Goal: Find specific page/section: Locate a particular part of the current website

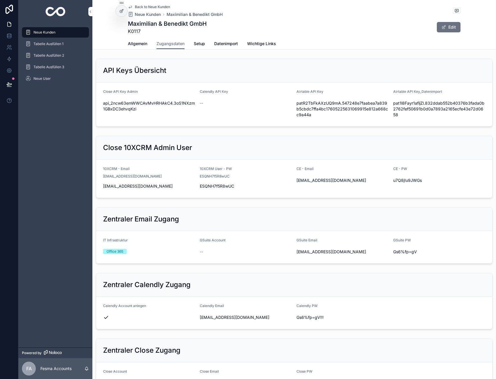
scroll to position [566, 0]
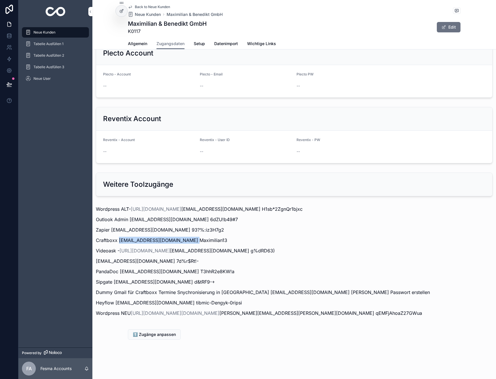
click at [148, 7] on span "Back to Neue Kunden" at bounding box center [152, 7] width 35 height 5
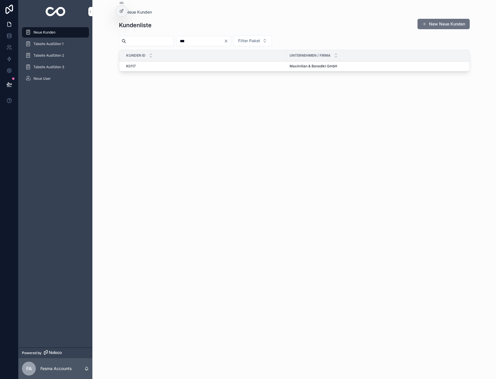
click at [205, 41] on input "***" at bounding box center [199, 41] width 47 height 8
type input "***"
click at [302, 102] on span "WeBuildBrands" at bounding box center [302, 102] width 25 height 5
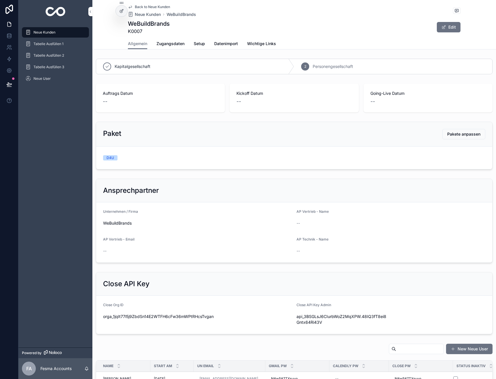
click at [160, 42] on span "Zugangsdaten" at bounding box center [171, 44] width 28 height 6
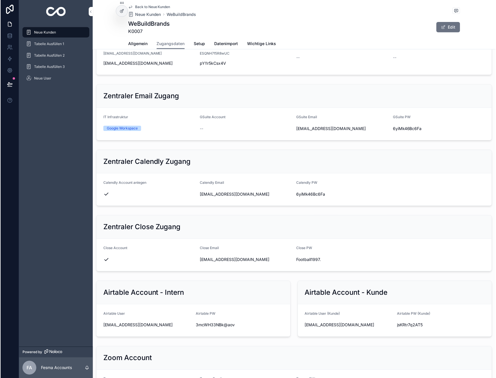
scroll to position [115, 0]
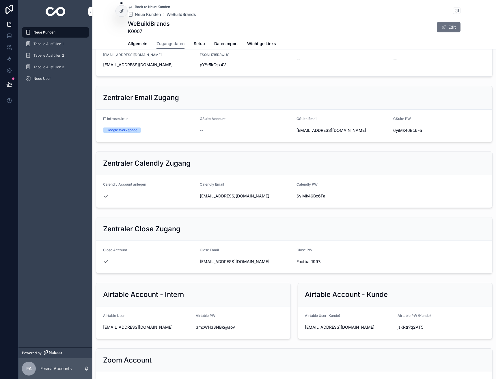
click at [223, 196] on span "[EMAIL_ADDRESS][DOMAIN_NAME]" at bounding box center [246, 196] width 92 height 6
copy div "[EMAIL_ADDRESS][DOMAIN_NAME]"
click at [306, 202] on form "Calendly Account anlegen Calendly Email [EMAIL_ADDRESS][DOMAIN_NAME] Calendly P…" at bounding box center [294, 191] width 396 height 32
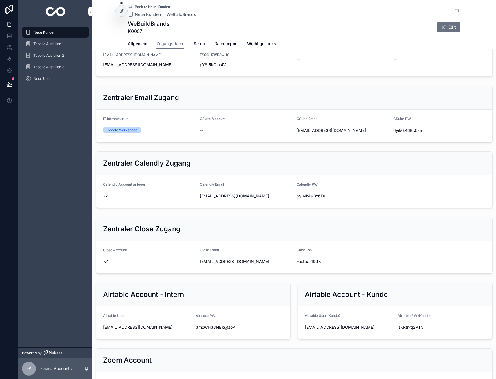
click at [308, 197] on span "6yiMk46Bc6Fa" at bounding box center [343, 196] width 92 height 6
copy span "6yiMk46Bc6Fa"
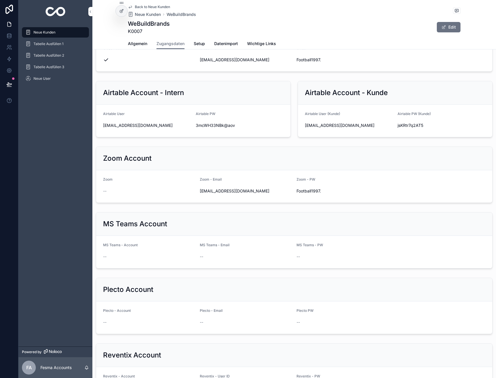
scroll to position [318, 0]
